Goal: Navigation & Orientation: Find specific page/section

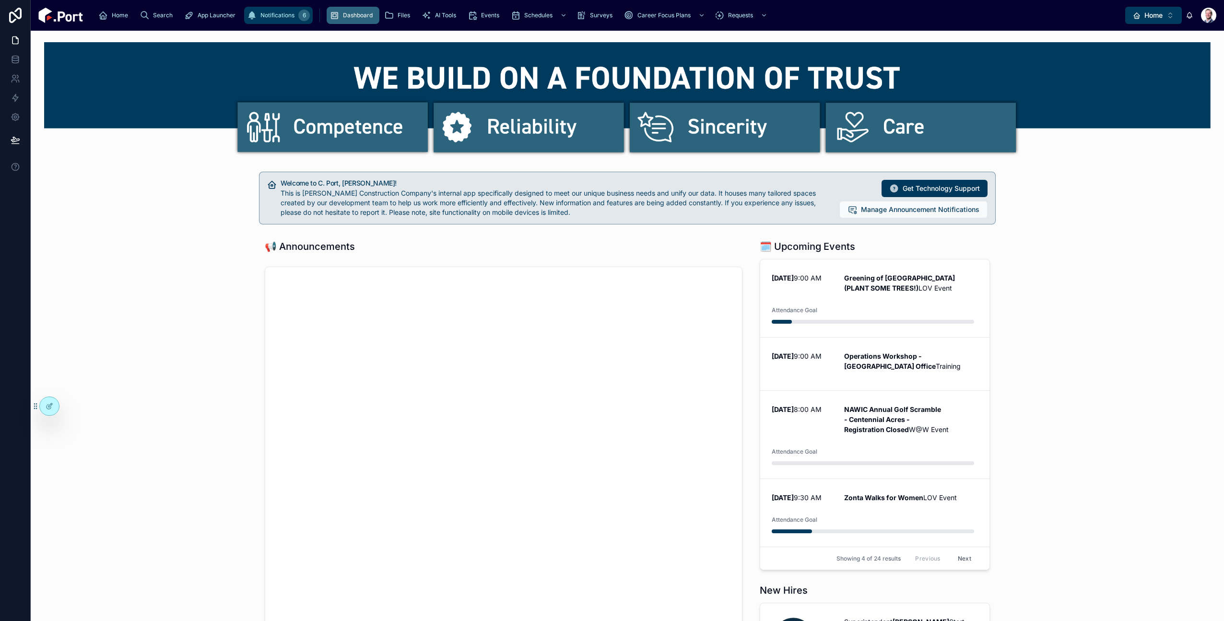
click at [247, 11] on div "Notifications 6" at bounding box center [278, 15] width 63 height 15
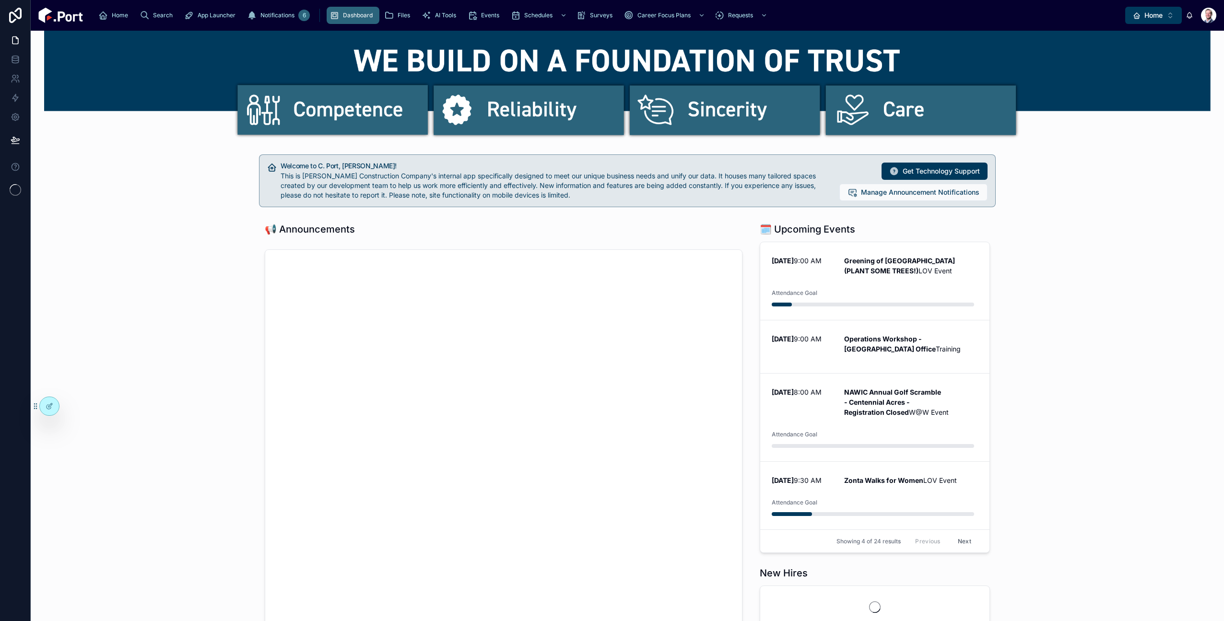
scroll to position [16, 0]
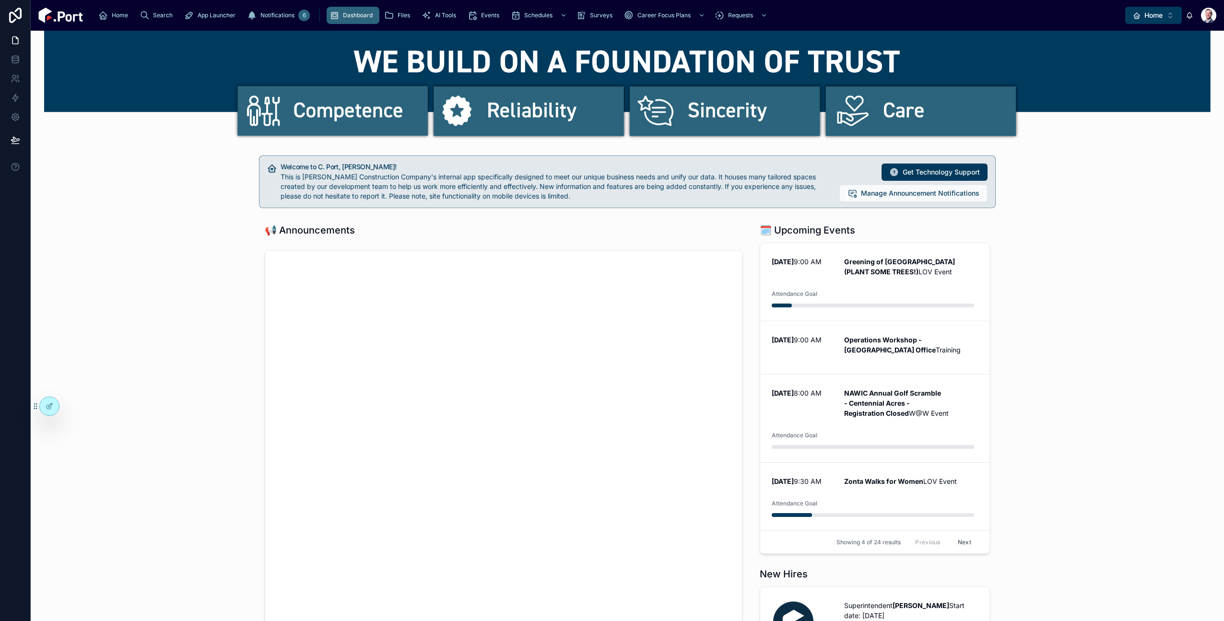
click at [555, 30] on div "Home Search App Launcher Notifications 6 Dashboard Files AI Tools Events Schedu…" at bounding box center [627, 15] width 1193 height 31
click at [576, 12] on div "Surveys" at bounding box center [596, 15] width 40 height 15
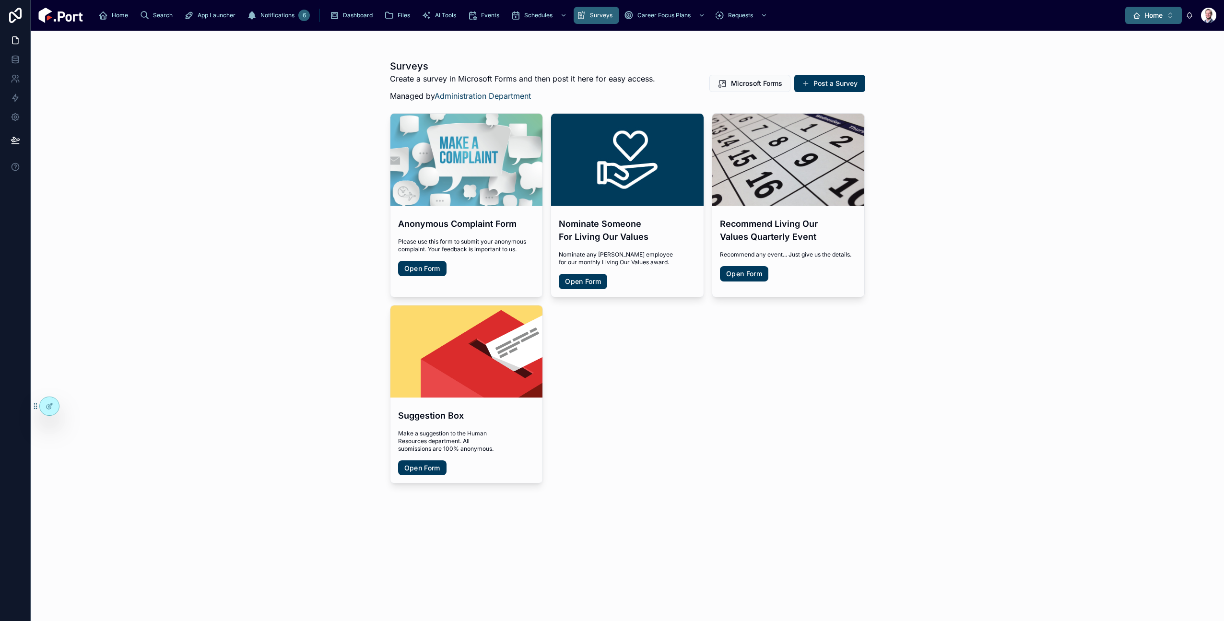
click at [1143, 17] on div "Home" at bounding box center [1147, 16] width 30 height 10
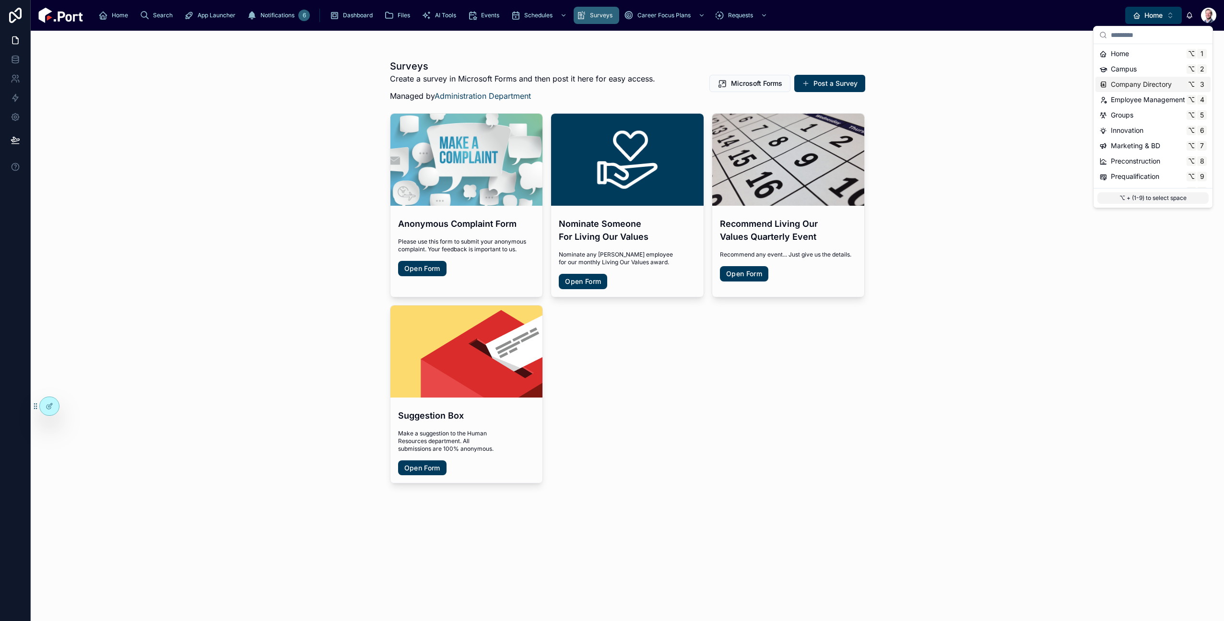
click at [1149, 84] on span "Company Directory" at bounding box center [1140, 85] width 61 height 10
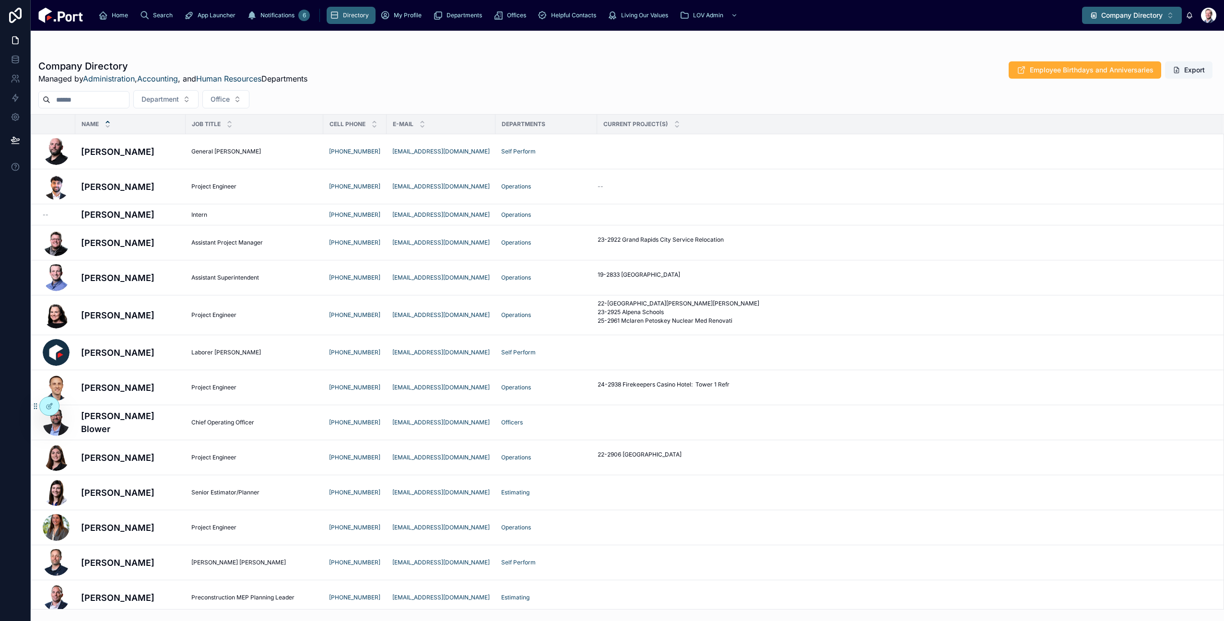
click at [1145, 20] on span "Company Directory" at bounding box center [1131, 16] width 61 height 10
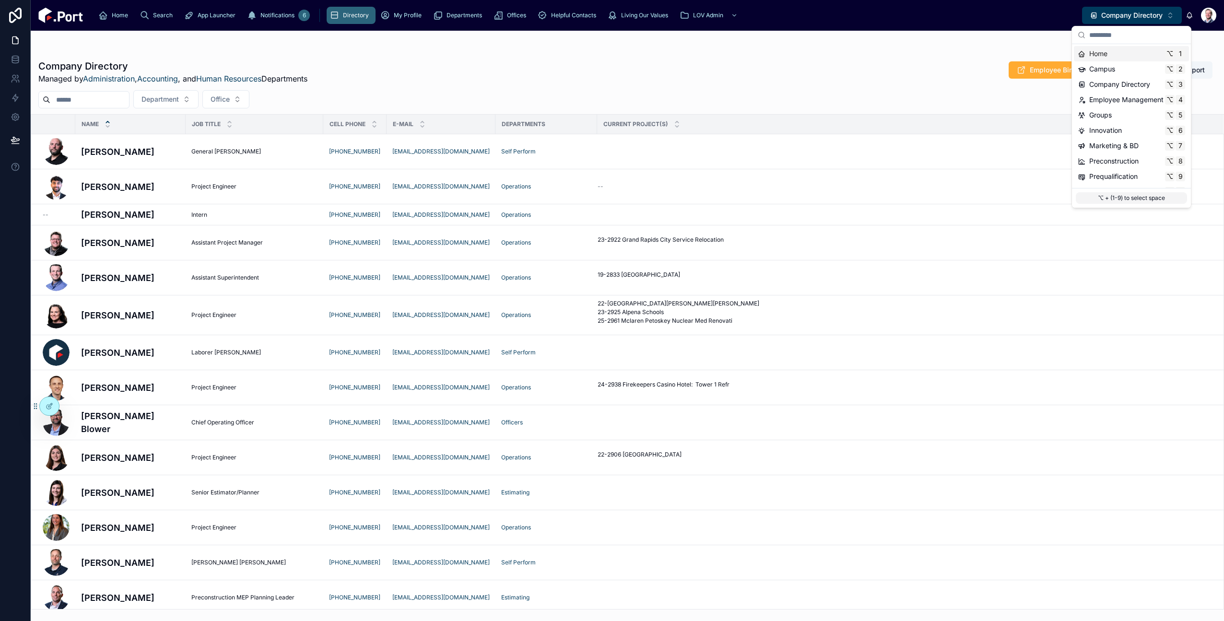
click at [1149, 55] on div "Home ⌥ 1" at bounding box center [1130, 54] width 107 height 10
